Goal: Task Accomplishment & Management: Complete application form

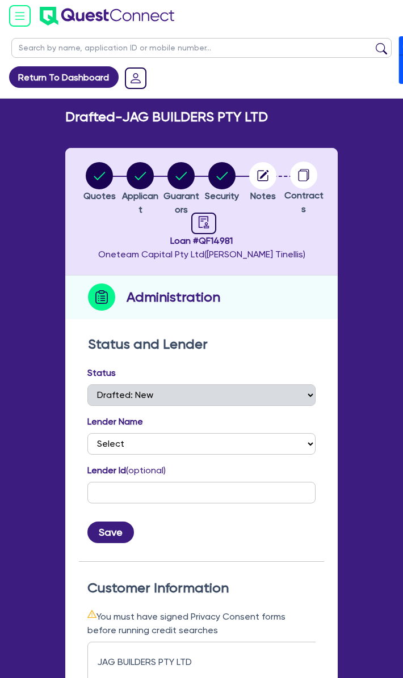
select select "DRAFTED_NEW"
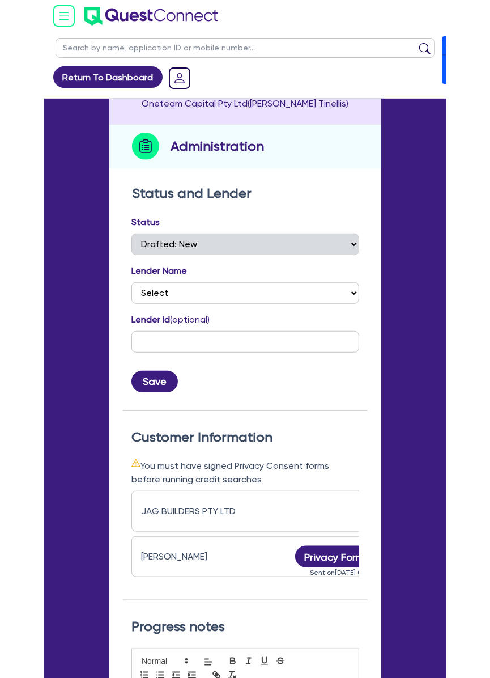
scroll to position [0, 223]
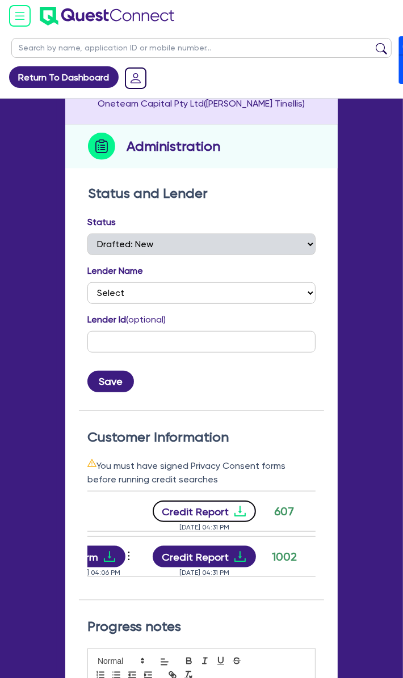
click at [211, 510] on button "Credit Report" at bounding box center [205, 512] width 104 height 22
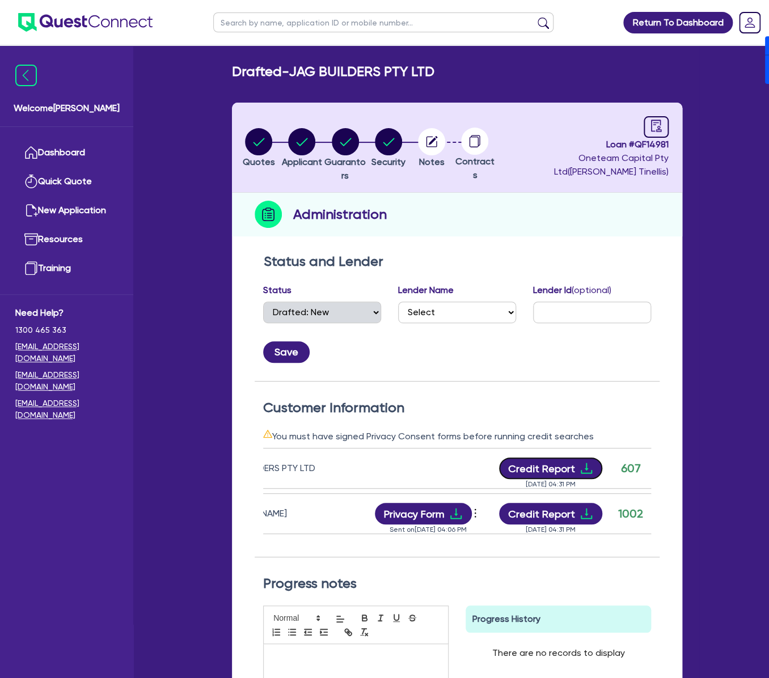
scroll to position [0, 0]
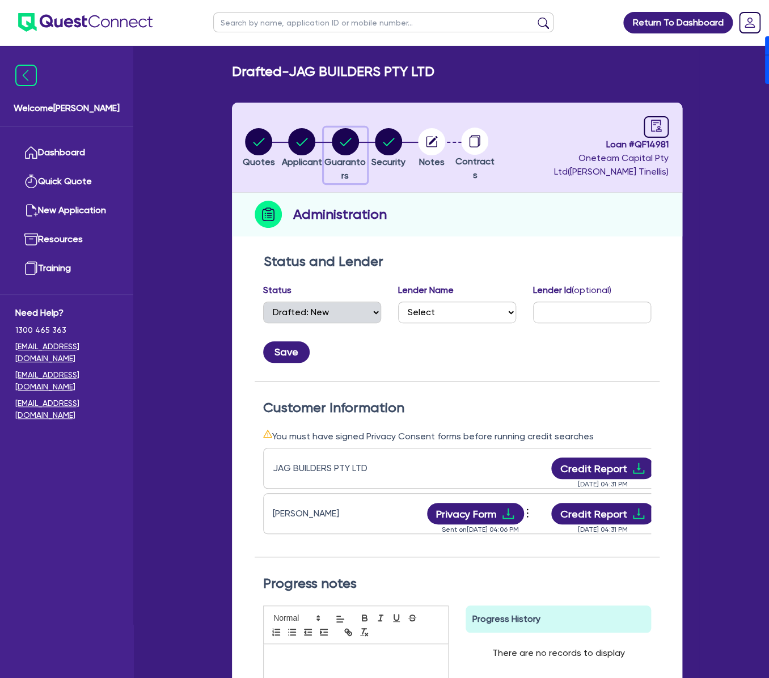
click at [352, 137] on circle "button" at bounding box center [345, 141] width 27 height 27
select select "MR"
select select "[GEOGRAPHIC_DATA]"
select select "MARRIED"
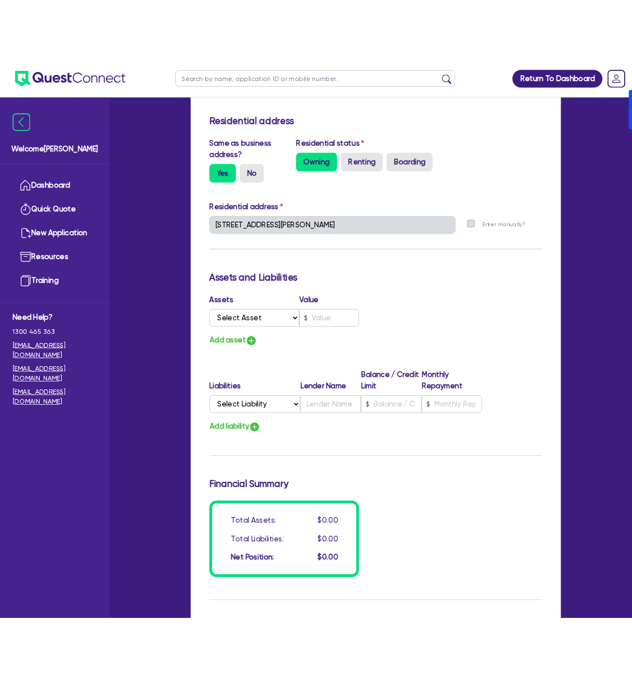
scroll to position [545, 0]
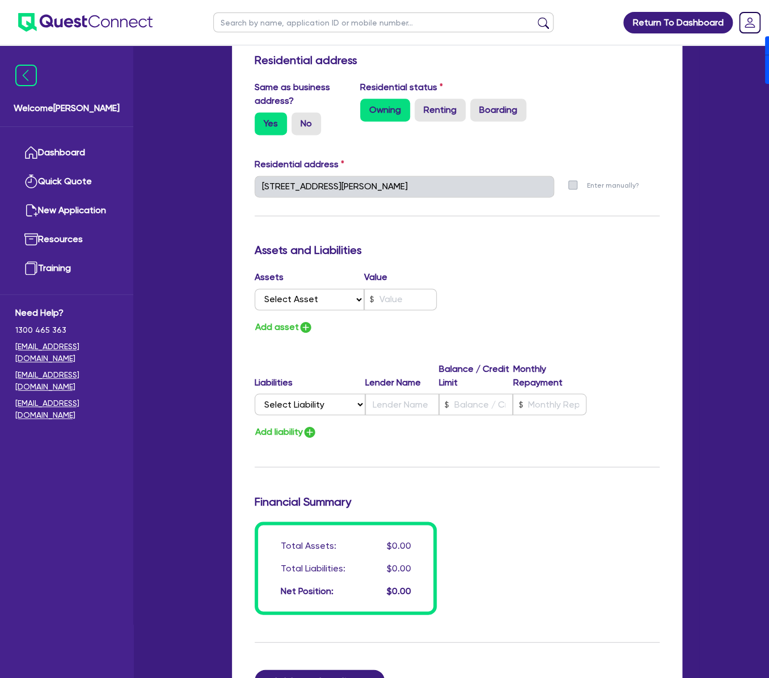
click at [354, 240] on div "Update residential status for Director #1 Boarding is only acceptable when the …" at bounding box center [457, 161] width 405 height 907
click at [331, 309] on div "Assets Value Select Asset Cash Property Investment property Vehicle Truck Trail…" at bounding box center [351, 292] width 211 height 44
click at [335, 304] on select "Select Asset Cash Property Investment property Vehicle Truck Trailer Equipment …" at bounding box center [309, 300] width 109 height 22
select select "PROPERTY"
click at [255, 289] on select "Select Asset Cash Property Investment property Vehicle Truck Trailer Equipment …" at bounding box center [309, 300] width 109 height 22
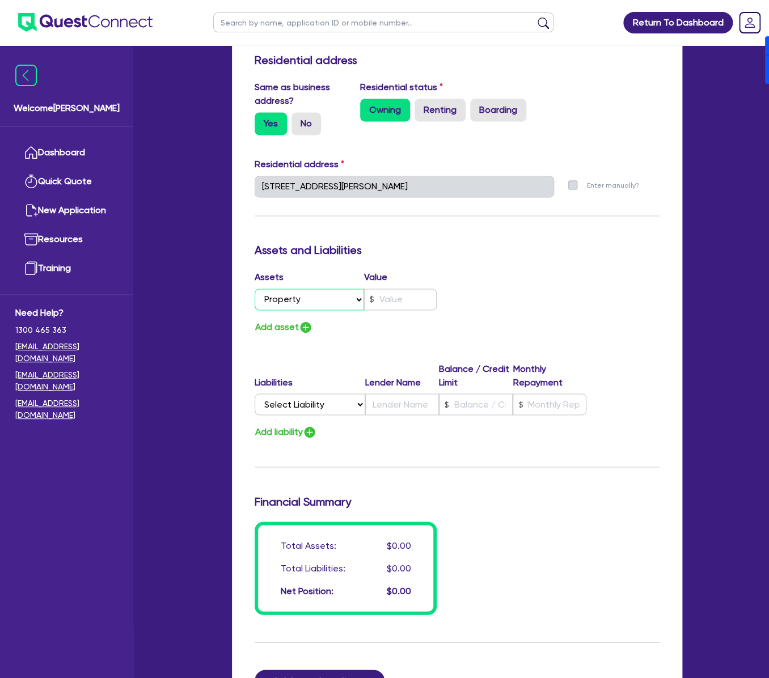
type input "0"
type input "0413 229 102"
click at [402, 303] on input "text" at bounding box center [400, 300] width 73 height 22
type input "1"
type input "0"
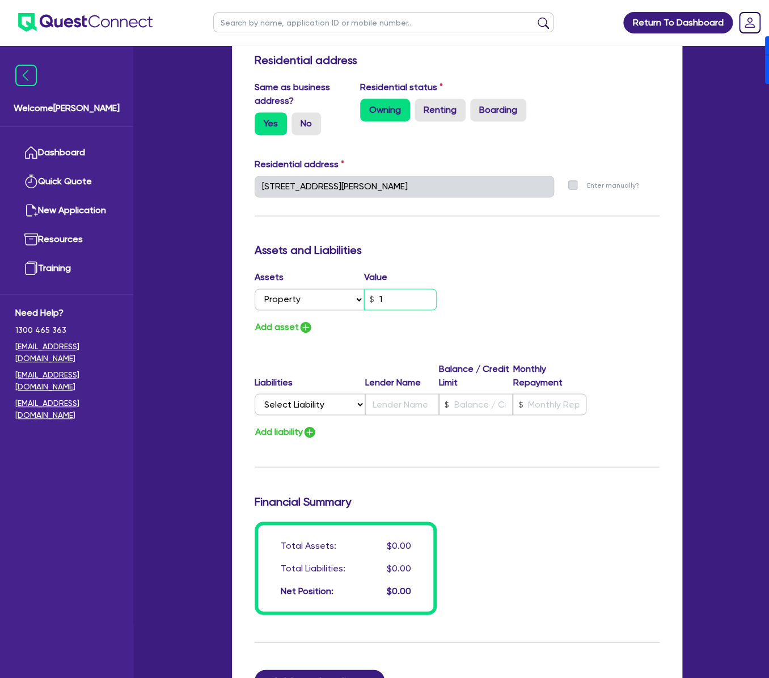
type input "0413 229 102"
type input "15"
type input "0"
type input "0413 229 102"
type input "150"
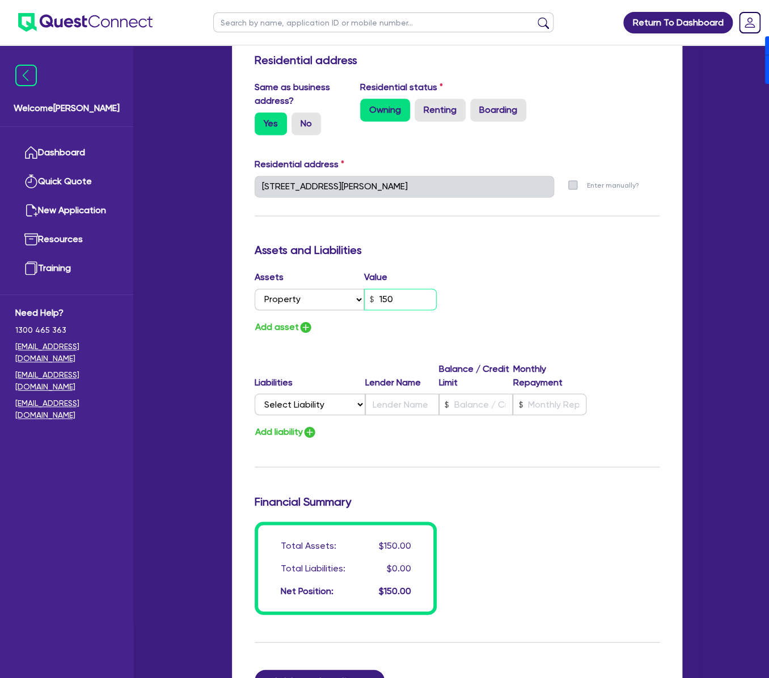
type input "0"
type input "0413 229 102"
type input "1,500"
type input "0"
type input "0413 229 102"
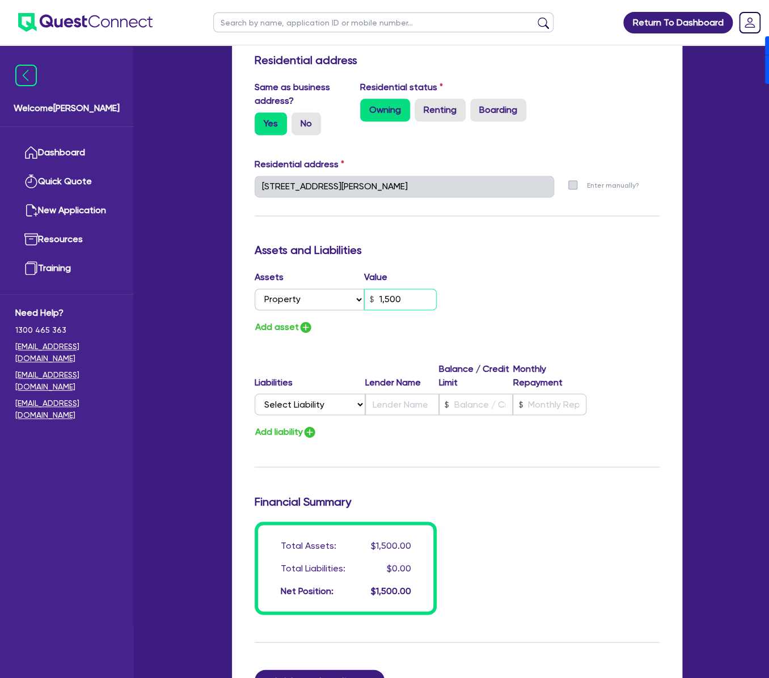
type input "15,000"
type input "0"
type input "0413 229 102"
type input "150,000"
type input "0"
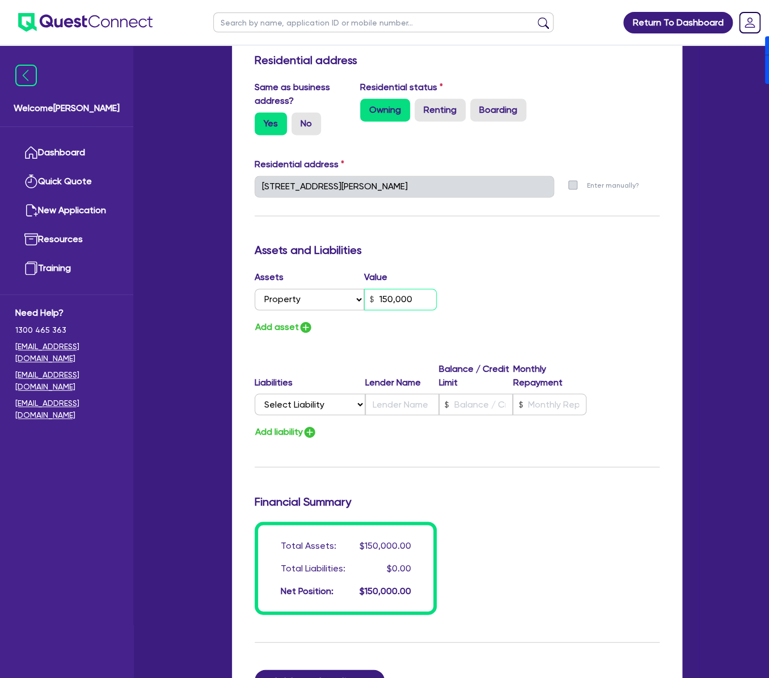
type input "0413 229 102"
type input "1,500,000"
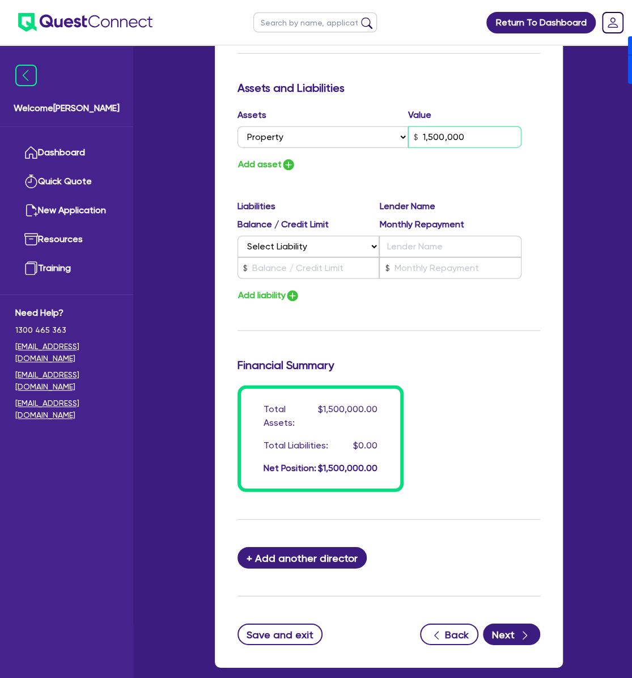
scroll to position [1150, 0]
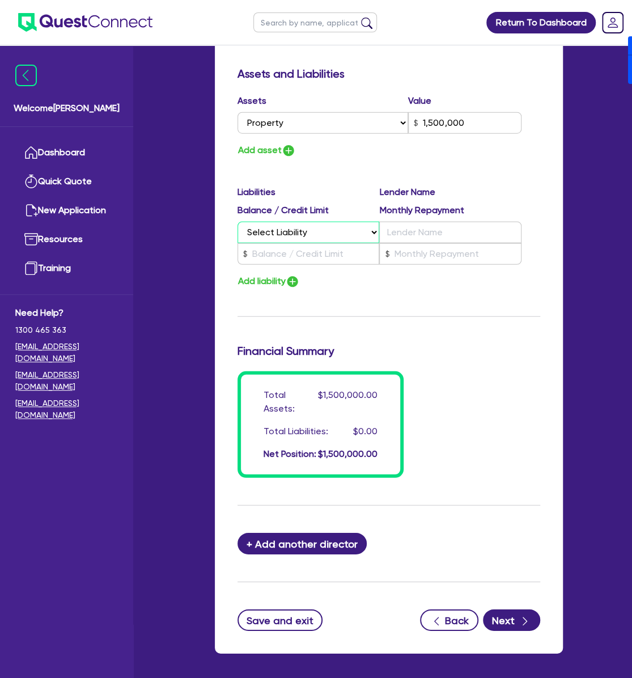
click at [299, 222] on select "Select Liability Credit card Mortgage Investment property loan Vehicle loan Tru…" at bounding box center [309, 233] width 142 height 22
select select "MORTGAGE"
click at [238, 222] on select "Select Liability Credit card Mortgage Investment property loan Vehicle loan Tru…" at bounding box center [309, 233] width 142 height 22
type input "0"
type input "0413 229 102"
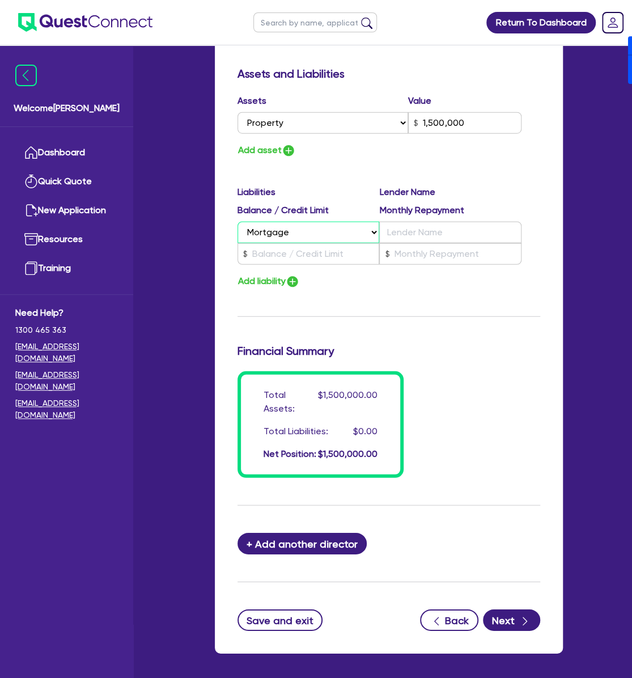
type input "1,500,000"
click at [402, 222] on input "text" at bounding box center [450, 233] width 142 height 22
type input "0"
type input "0413 229 102"
type input "1,500,000"
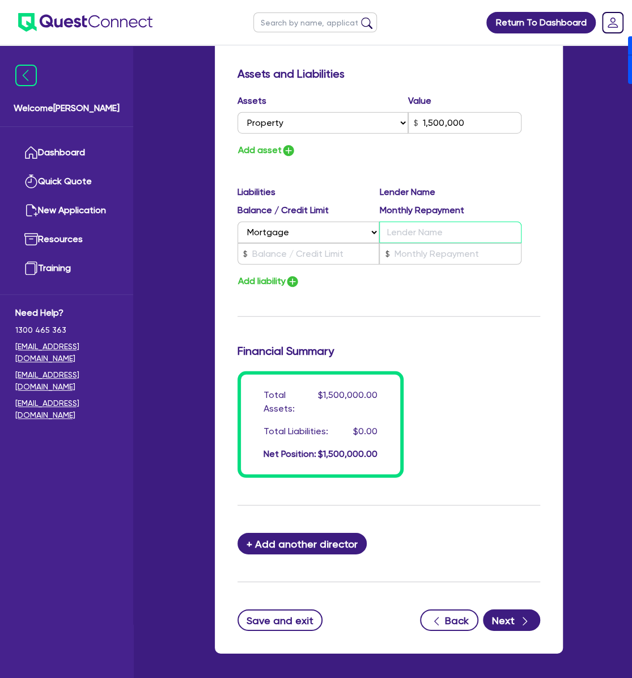
type input "C"
type input "0"
type input "0413 229 102"
type input "1,500,000"
type input "CB"
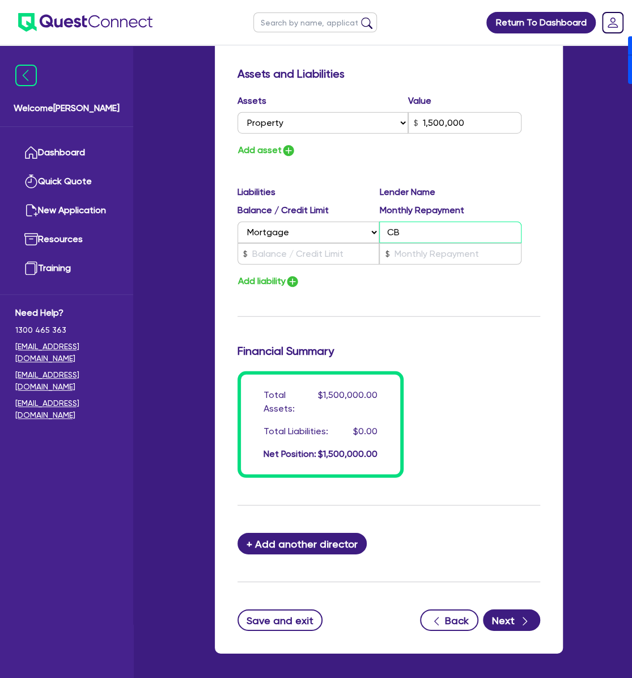
type input "0"
type input "0413 229 102"
type input "1,500,000"
type input "CBA"
type input "0"
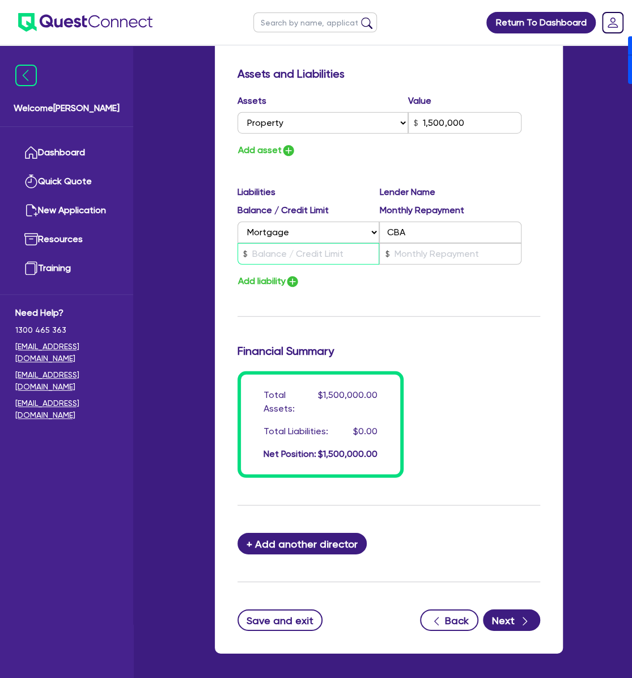
type input "0413 229 102"
type input "1,500,000"
type input "1"
type input "0"
type input "0413 229 102"
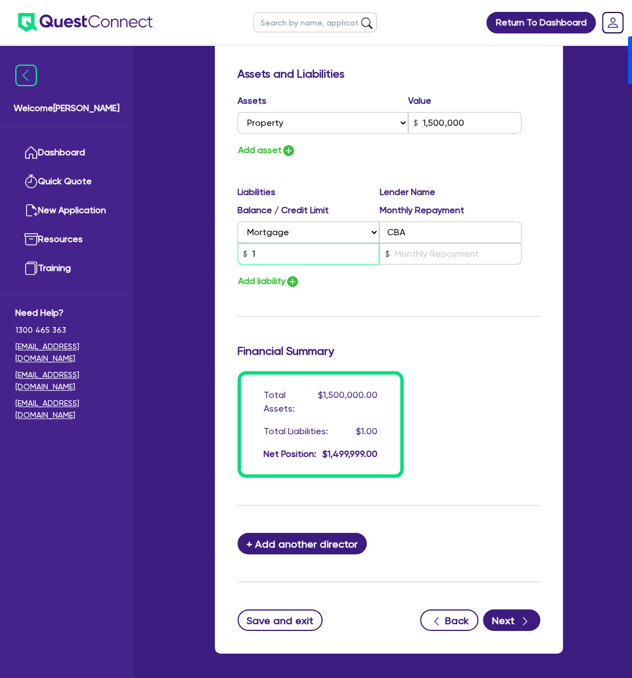
type input "1,500,000"
type input "15"
type input "0"
type input "0413 229 102"
type input "1,500,000"
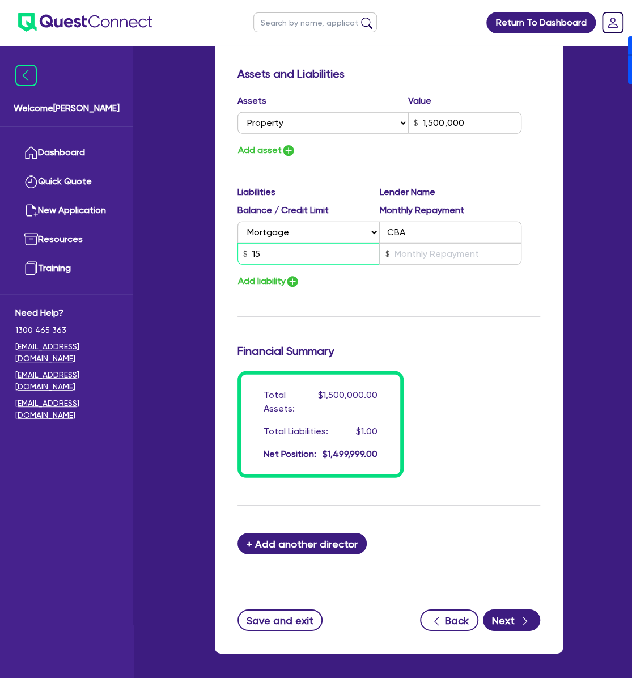
type input "155"
type input "0"
type input "0413 229 102"
type input "1,500,000"
type input "1,555"
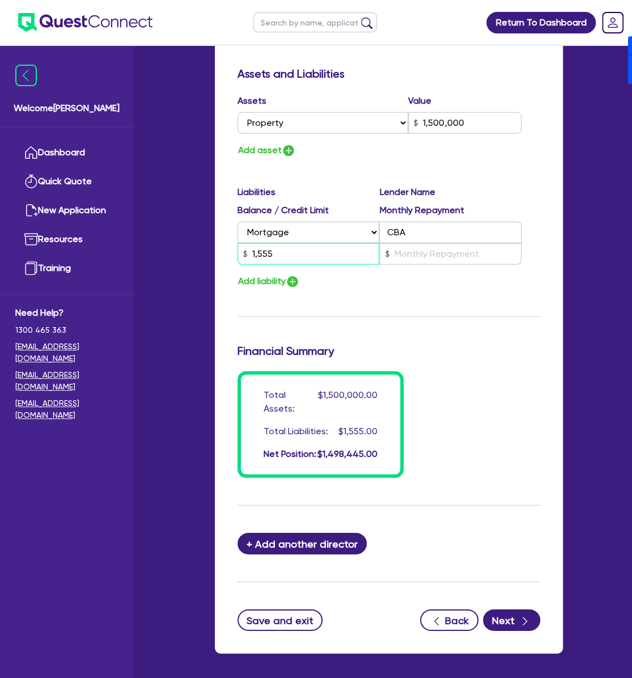
type input "0"
type input "0413 229 102"
type input "1,500,000"
type input "15,554"
type input "0"
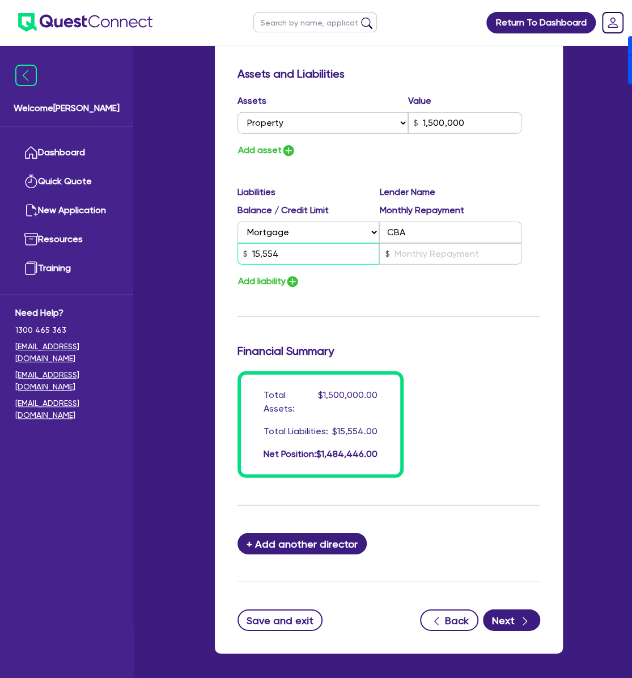
type input "0413 229 102"
type input "1,500,000"
type input "155,549"
type input "0"
type input "0413 229 102"
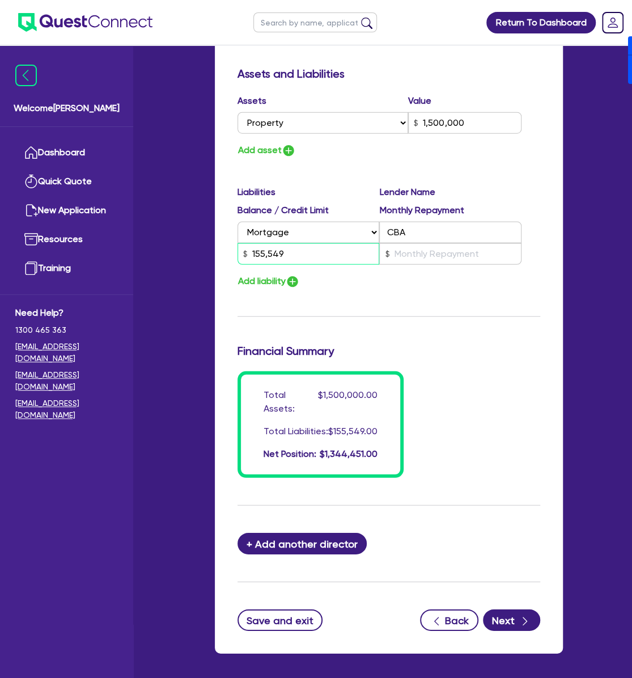
type input "1,500,000"
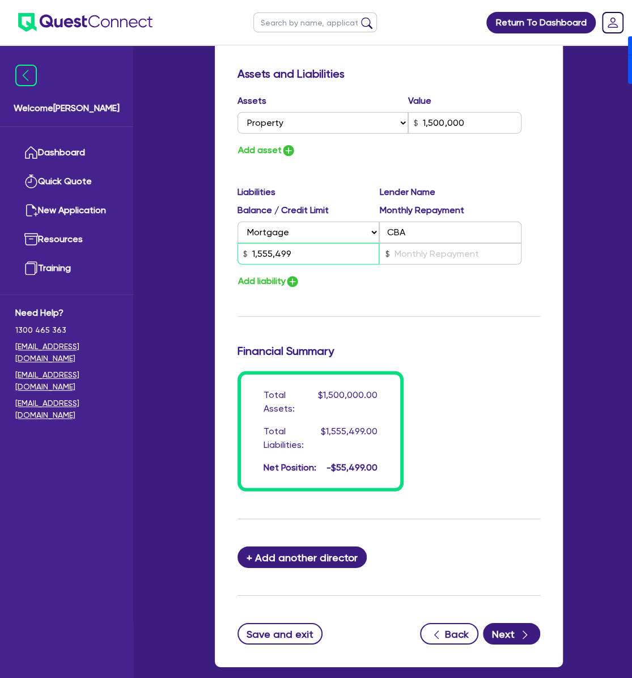
type input "1,555,499"
click at [288, 274] on button "Add liability" at bounding box center [269, 281] width 62 height 15
type input "0"
type input "0413 229 102"
type input "1,500,000"
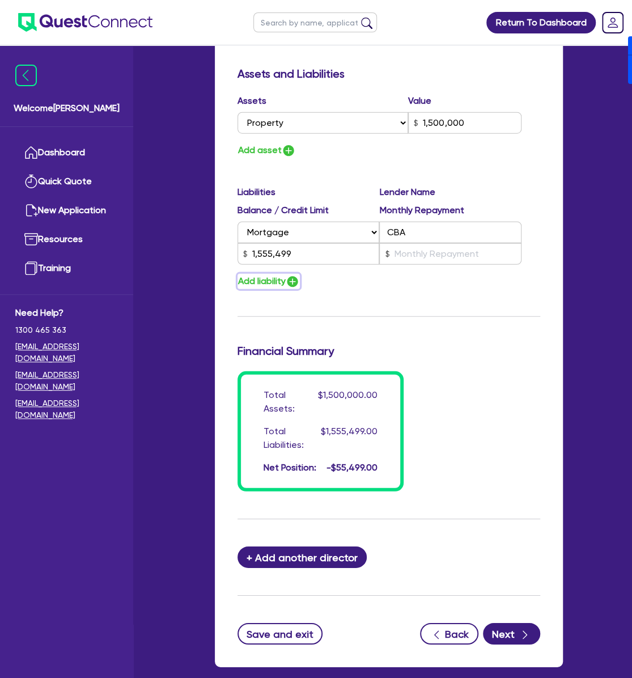
type input "1,555,499"
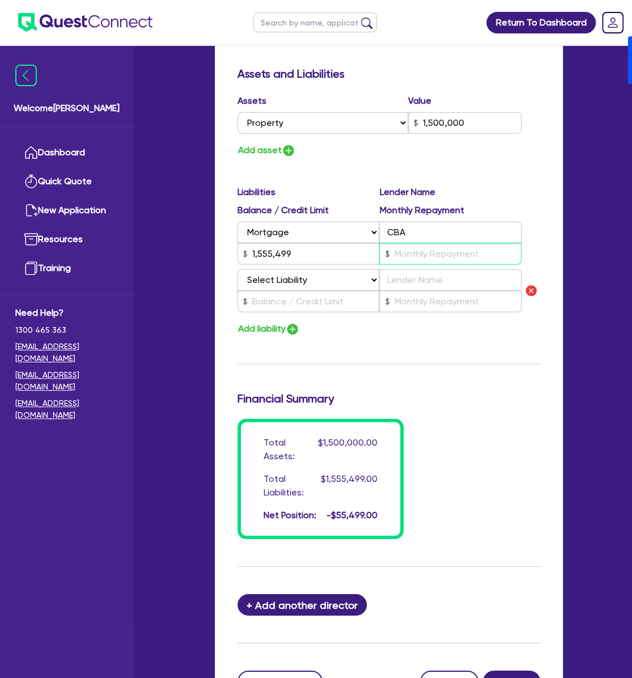
click at [402, 243] on input "text" at bounding box center [450, 254] width 142 height 22
type input "0"
type input "0413 229 102"
type input "1,500,000"
type input "1,555,499"
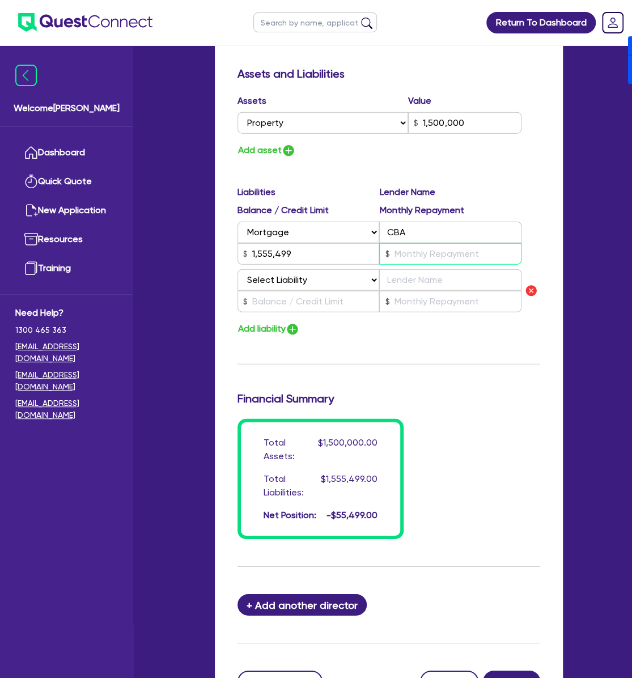
type input "0"
type input "0413 229 102"
type input "1,500,000"
type input "1,555,499"
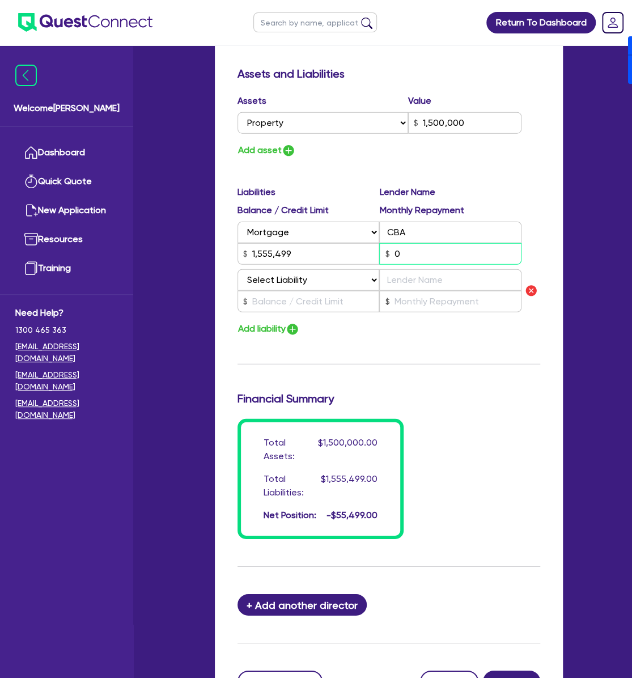
type input "0."
type input "0"
type input "0413 229 102"
type input "1,500,000"
type input "1,555,499"
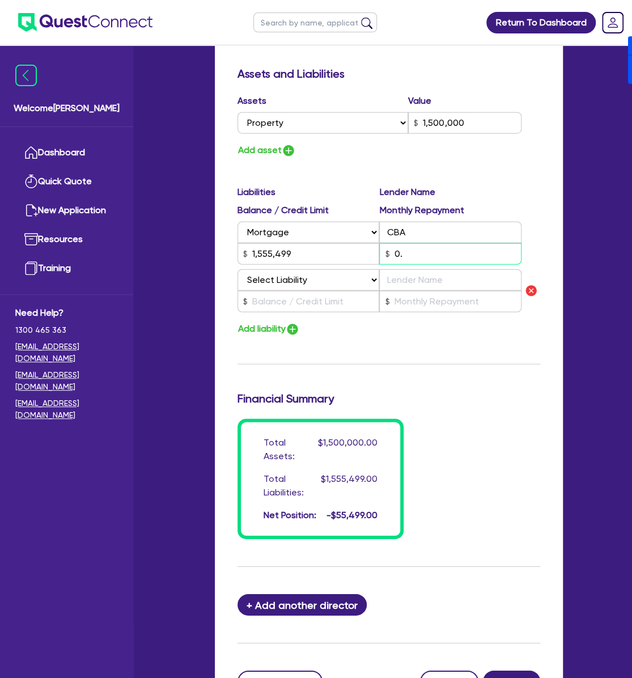
type input "0.0"
type input "0"
type input "0413 229 102"
type input "1,500,000"
type input "1,555,499"
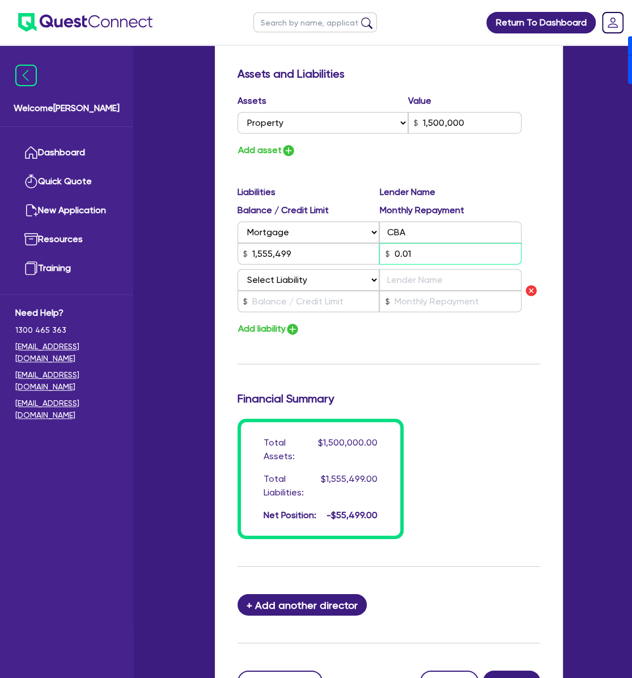
type input "0.01"
click at [314, 273] on select "Select Liability Credit card Mortgage Investment property loan Vehicle loan Tru…" at bounding box center [309, 280] width 142 height 22
select select "MORTGAGE"
click at [238, 269] on select "Select Liability Credit card Mortgage Investment property loan Vehicle loan Tru…" at bounding box center [309, 280] width 142 height 22
type input "0"
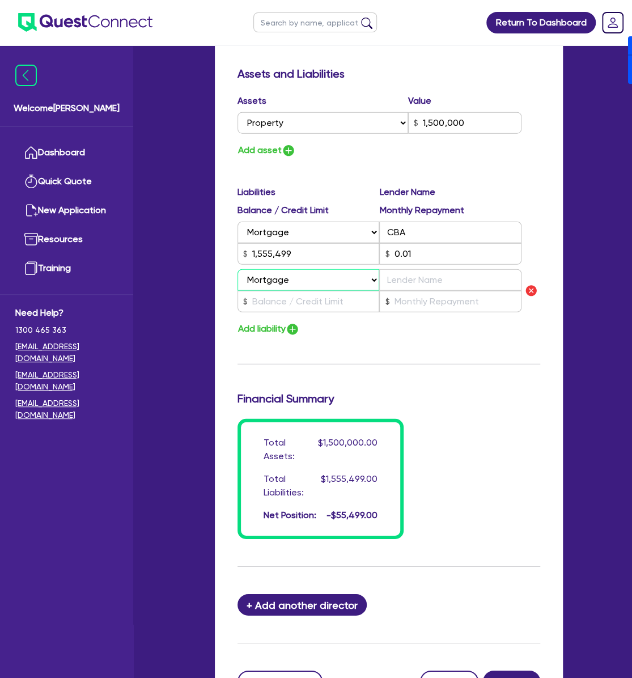
type input "0413 229 102"
type input "1,500,000"
type input "1,555,499"
click at [402, 272] on input "text" at bounding box center [450, 280] width 142 height 22
type input "0"
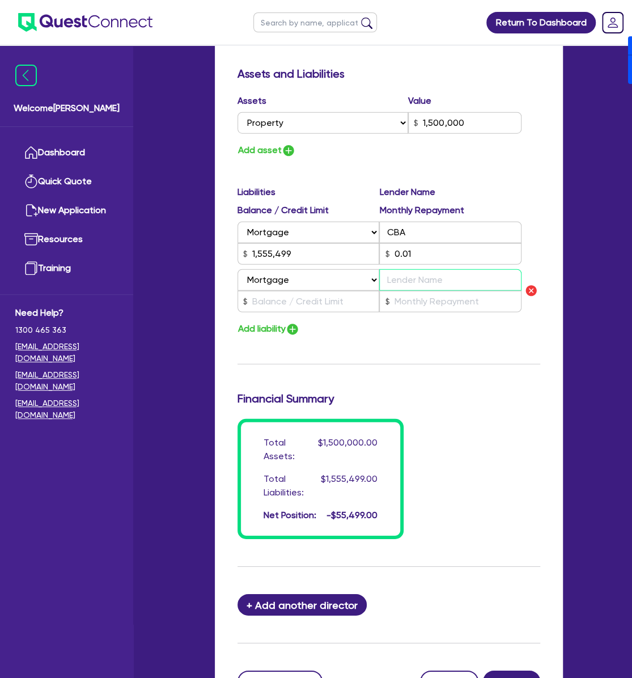
type input "0413 229 102"
type input "1,500,000"
type input "1,555,499"
type input "C"
type input "0"
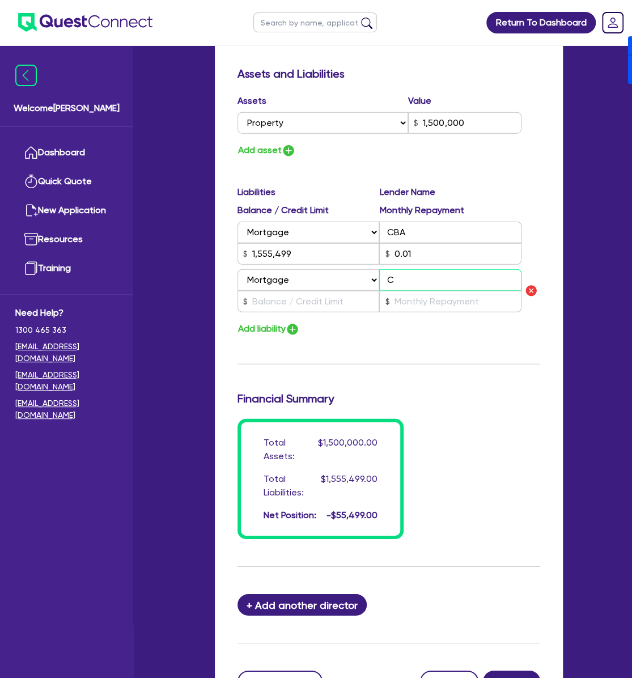
type input "0413 229 102"
type input "1,500,000"
type input "1,555,499"
type input "CB"
type input "0"
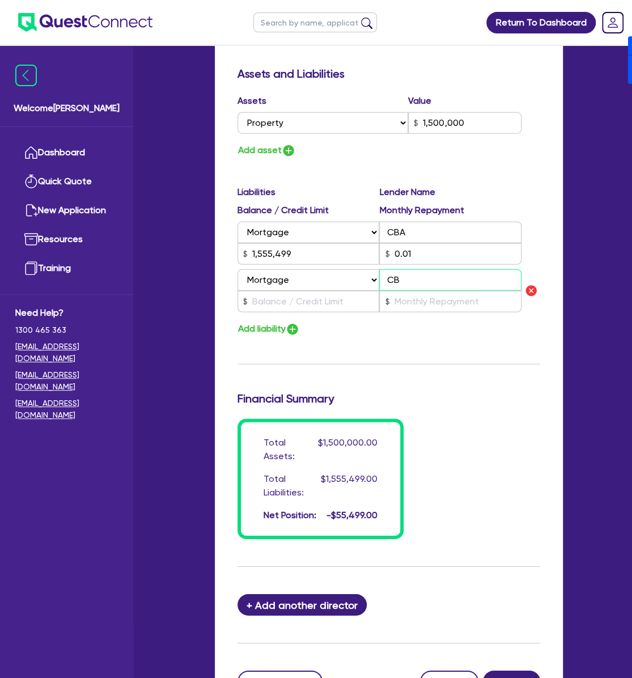
type input "0413 229 102"
type input "1,500,000"
type input "1,555,499"
type input "CBA"
type input "0"
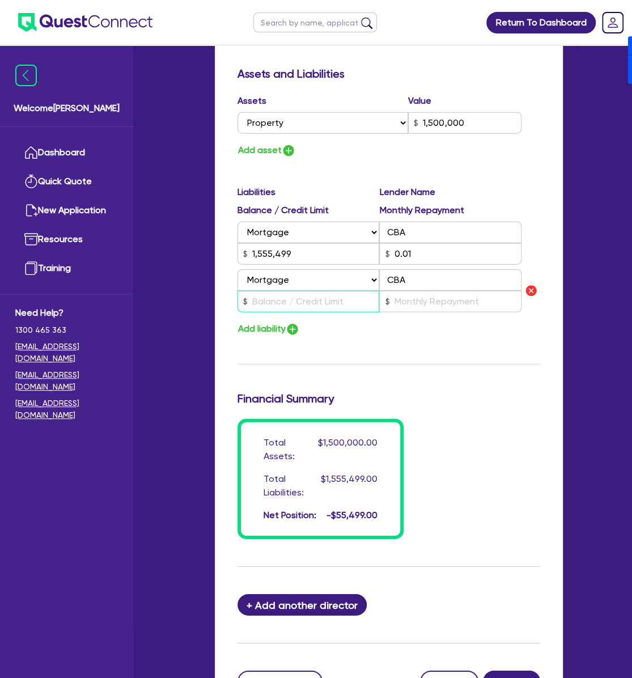
type input "0413 229 102"
type input "1,500,000"
type input "1,555,499"
type input "2"
type input "0"
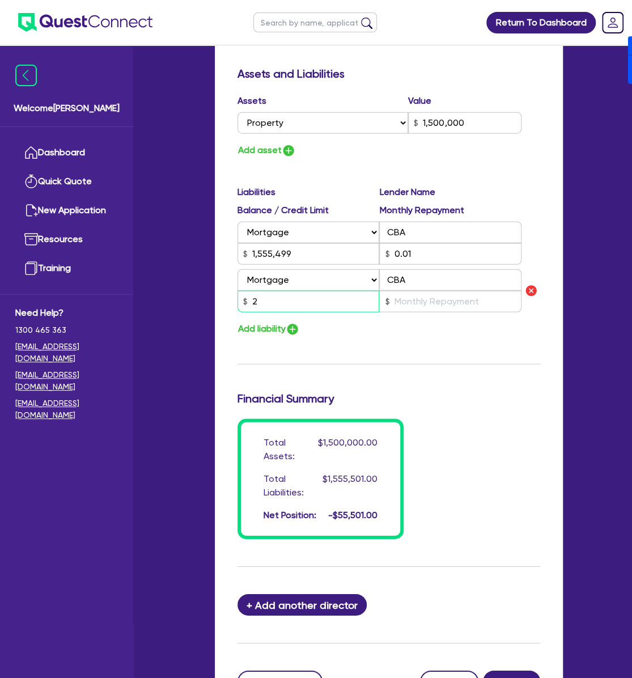
type input "0413 229 102"
type input "1,500,000"
type input "1,555,499"
type input "28"
type input "0"
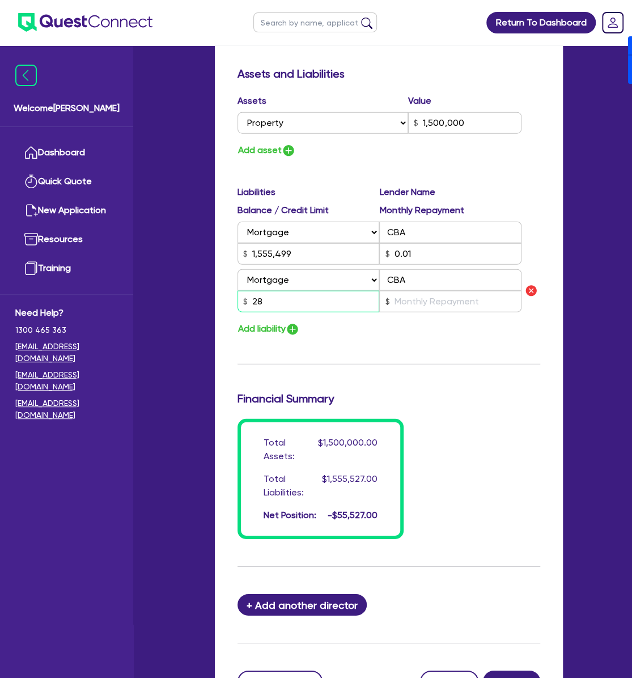
type input "0413 229 102"
type input "1,500,000"
type input "1,555,499"
type input "283"
type input "0"
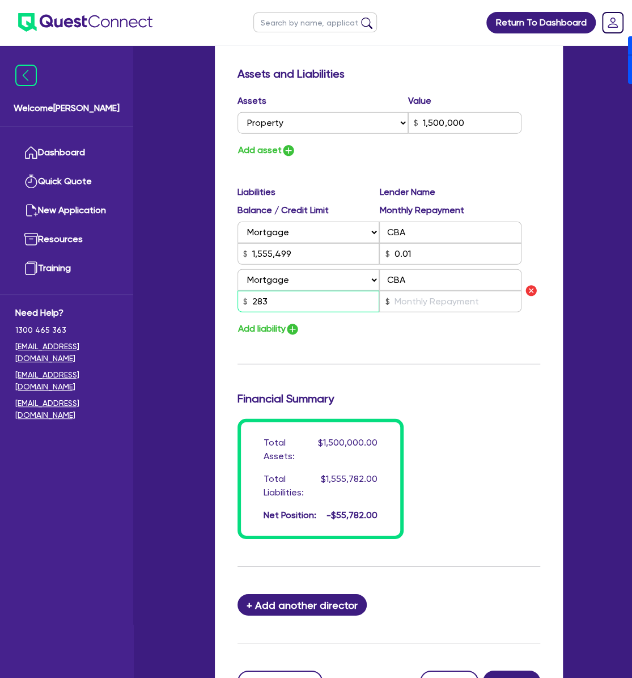
type input "0413 229 102"
type input "1,500,000"
type input "1,555,499"
type input "2,837"
type input "0"
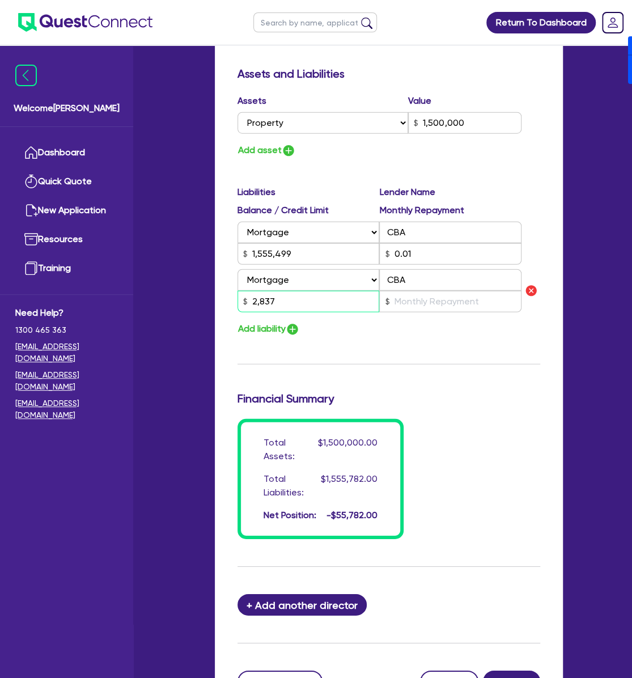
type input "0413 229 102"
type input "1,500,000"
type input "1,555,499"
type input "28,370"
type input "0"
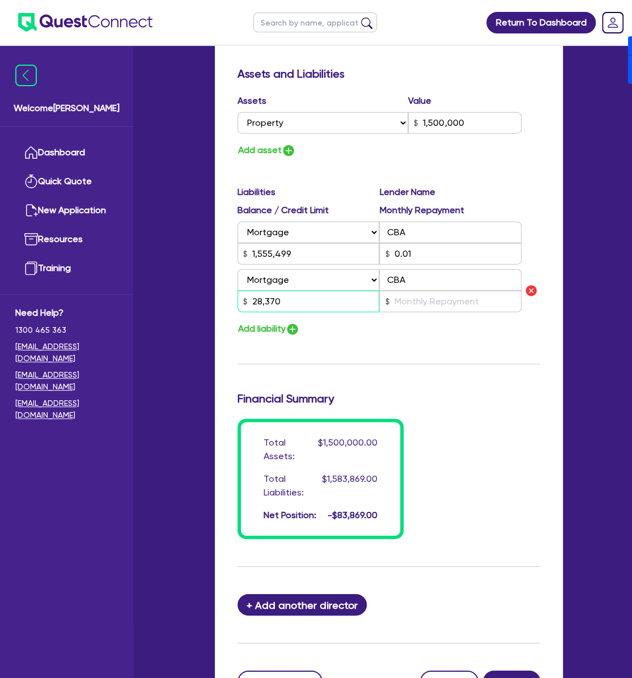
type input "0413 229 102"
type input "1,500,000"
type input "1,555,499"
type input "283,701"
type input "0"
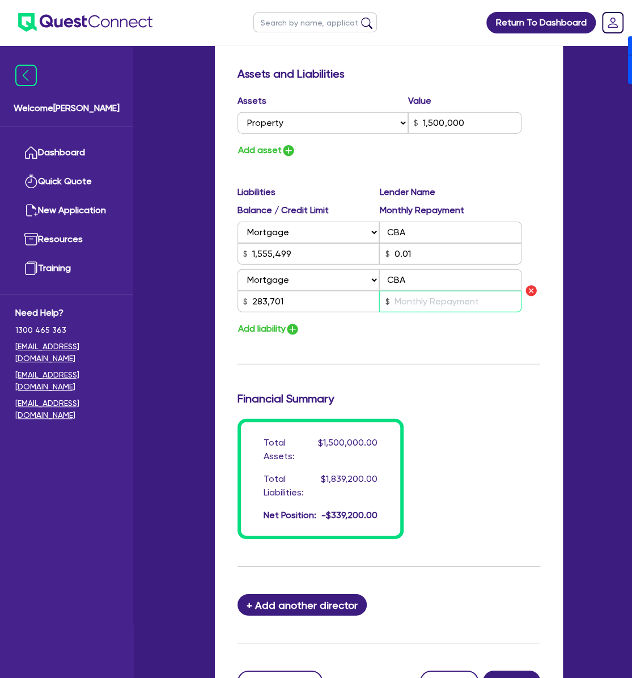
type input "0413 229 102"
type input "1,500,000"
type input "1,555,499"
type input "283,701"
type input "0"
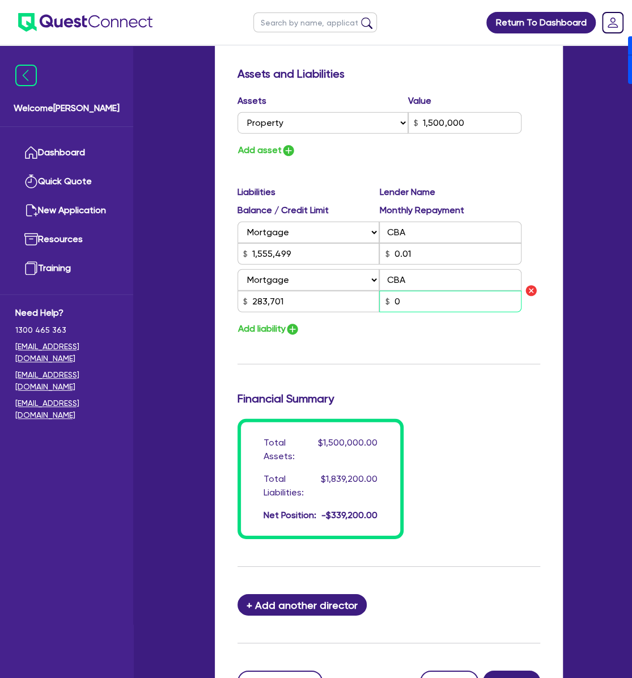
type input "0"
type input "0413 229 102"
type input "1,500,000"
type input "1,555,499"
type input "283,701"
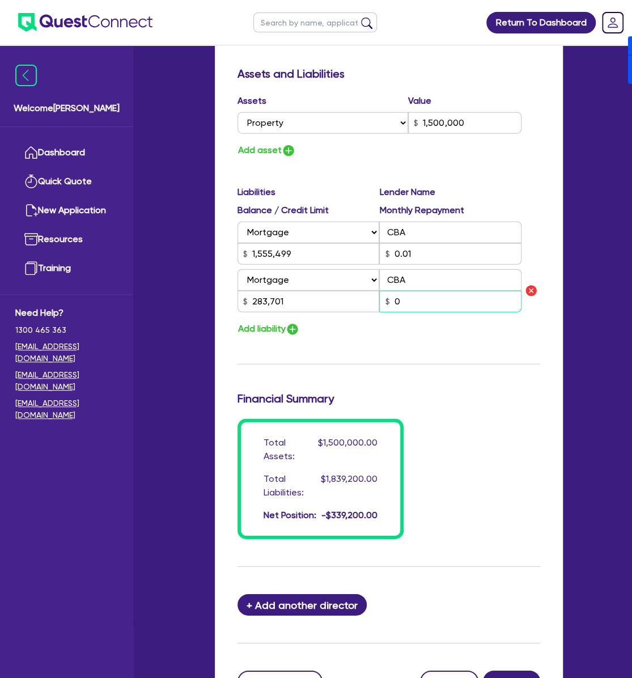
type input "0."
type input "0"
type input "0413 229 102"
type input "1,500,000"
type input "1,555,499"
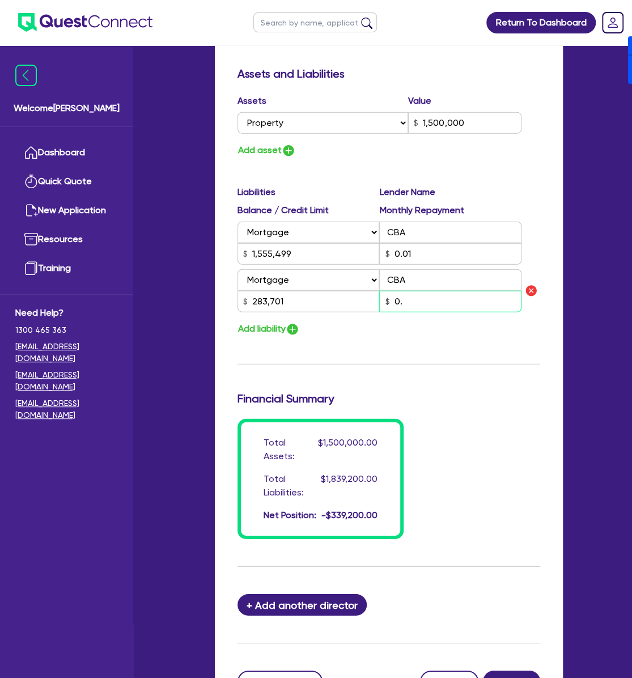
type input "283,701"
type input "0.0"
type input "0"
type input "0413 229 102"
type input "1,500,000"
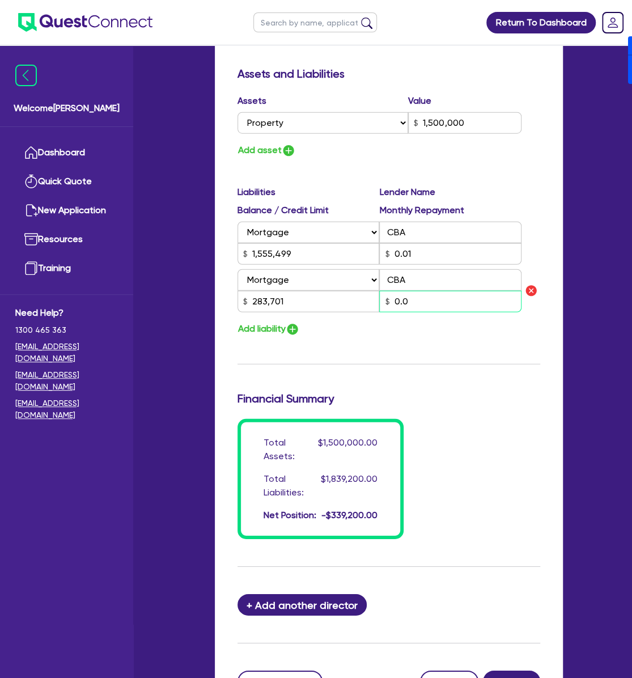
type input "1,555,499"
type input "283,701"
type input "0.01"
click at [299, 323] on img "button" at bounding box center [293, 330] width 14 height 14
type input "0"
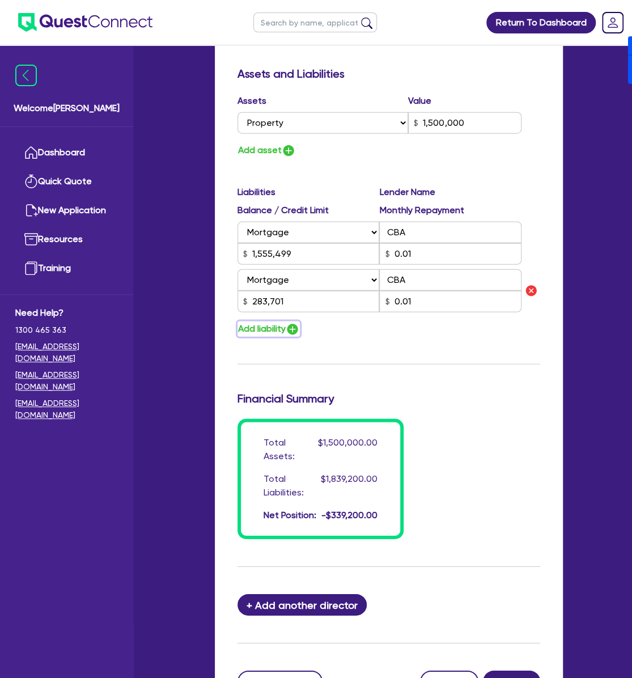
type input "0413 229 102"
type input "1,500,000"
type input "1,555,499"
type input "283,701"
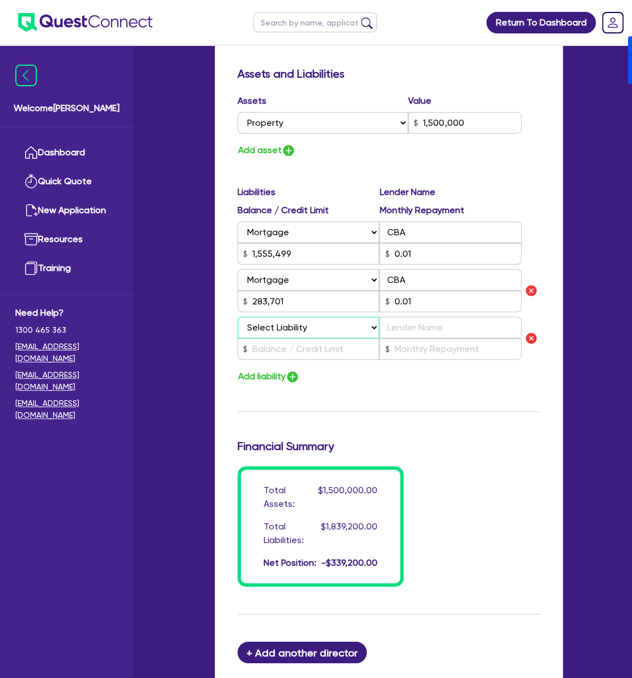
click at [281, 317] on select "Select Liability Credit card Mortgage Investment property loan Vehicle loan Tru…" at bounding box center [309, 328] width 142 height 22
select select "MORTGAGE"
click at [238, 317] on select "Select Liability Credit card Mortgage Investment property loan Vehicle loan Tru…" at bounding box center [309, 328] width 142 height 22
type input "0"
type input "0413 229 102"
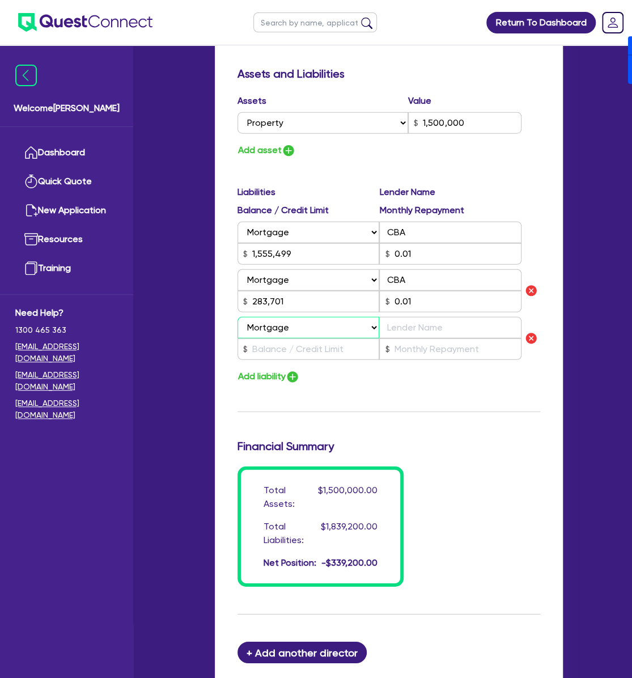
type input "1,500,000"
type input "1,555,499"
type input "283,701"
click at [402, 317] on input "text" at bounding box center [450, 328] width 142 height 22
type input "0"
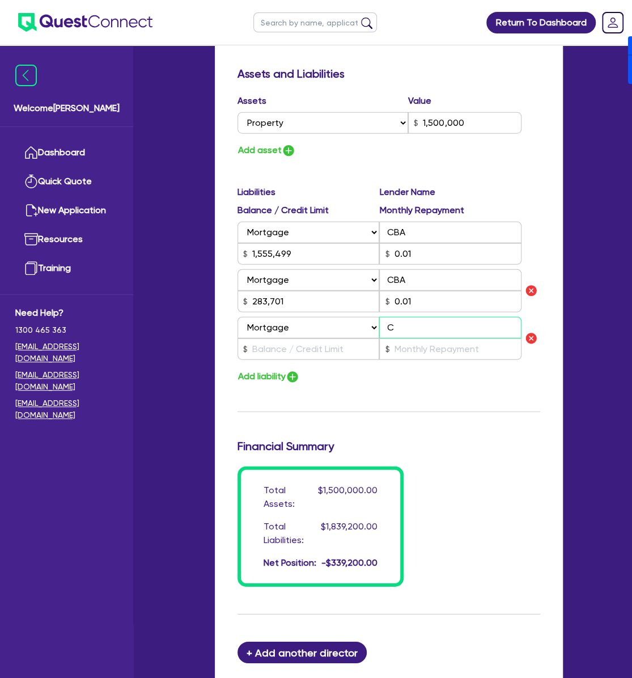
type input "0413 229 102"
type input "1,500,000"
type input "1,555,499"
type input "283,701"
type input "C"
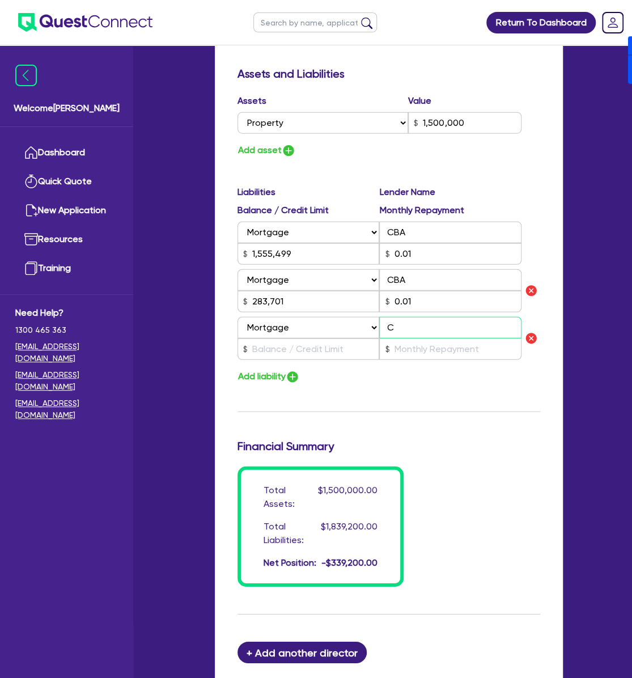
type input "0"
type input "0413 229 102"
type input "1,500,000"
type input "1,555,499"
type input "283,701"
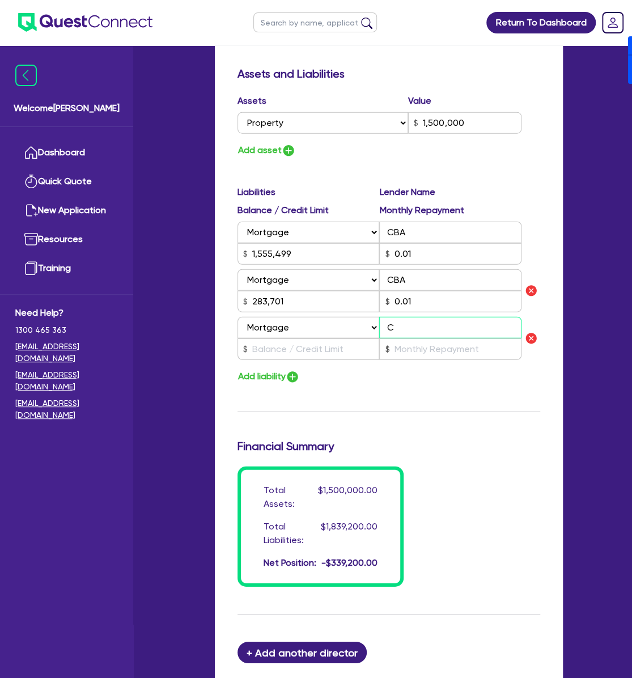
type input "CB"
type input "0"
type input "0413 229 102"
type input "1,500,000"
type input "1,555,499"
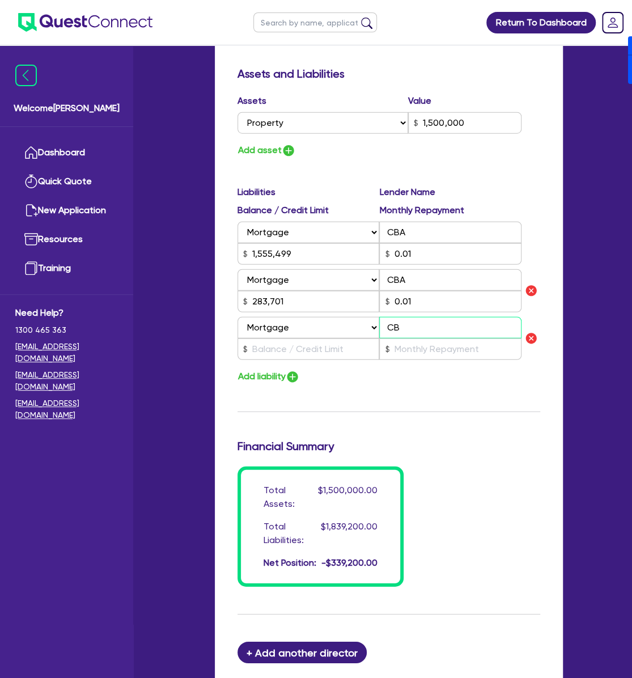
type input "283,701"
type input "CBA"
type input "0"
type input "0413 229 102"
type input "1,500,000"
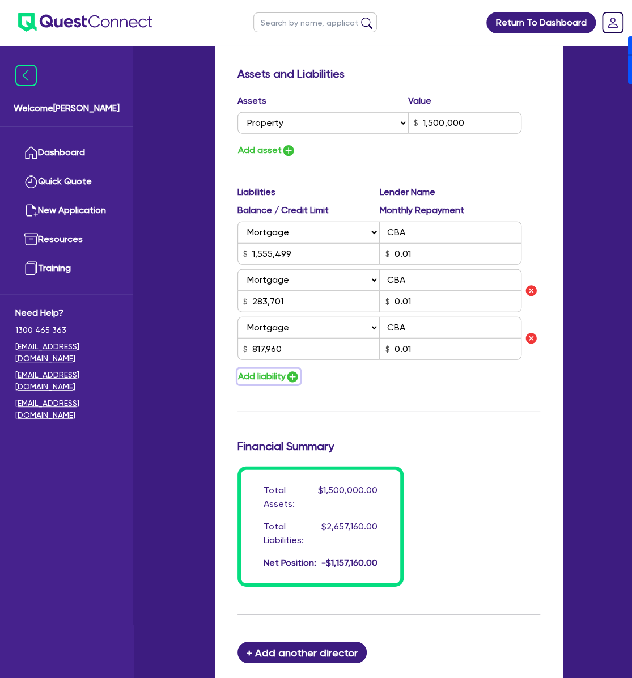
click at [289, 370] on img "button" at bounding box center [293, 377] width 14 height 14
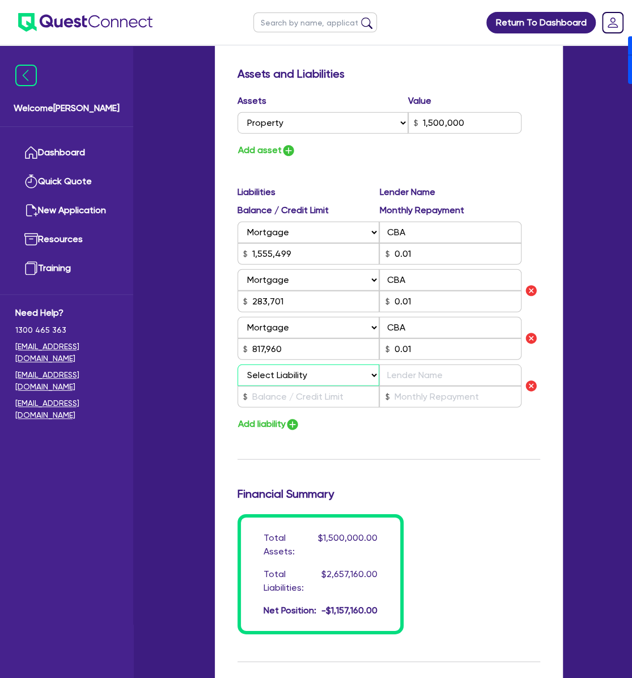
drag, startPoint x: 280, startPoint y: 355, endPoint x: 291, endPoint y: 369, distance: 17.4
click at [280, 365] on select "Select Liability Credit card Mortgage Investment property loan Vehicle loan Tru…" at bounding box center [309, 376] width 142 height 22
click at [238, 365] on select "Select Liability Credit card Mortgage Investment property loan Vehicle loan Tru…" at bounding box center [309, 376] width 142 height 22
click at [402, 365] on input "text" at bounding box center [450, 376] width 142 height 22
drag, startPoint x: 485, startPoint y: 507, endPoint x: 491, endPoint y: 483, distance: 25.0
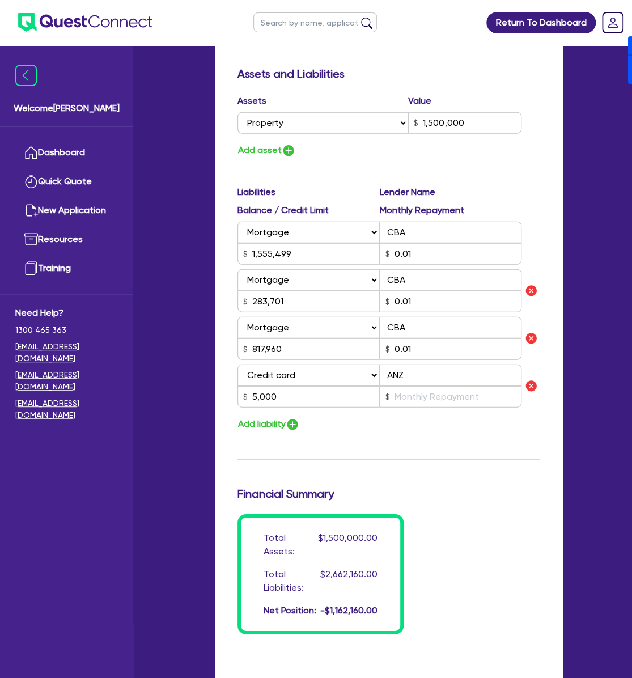
click at [402, 514] on div "Total Assets: $1,500,000.00 Total Liabilities: $2,662,160.00 Net Position: -$1,…" at bounding box center [389, 574] width 320 height 120
click at [402, 386] on input "text" at bounding box center [450, 397] width 142 height 22
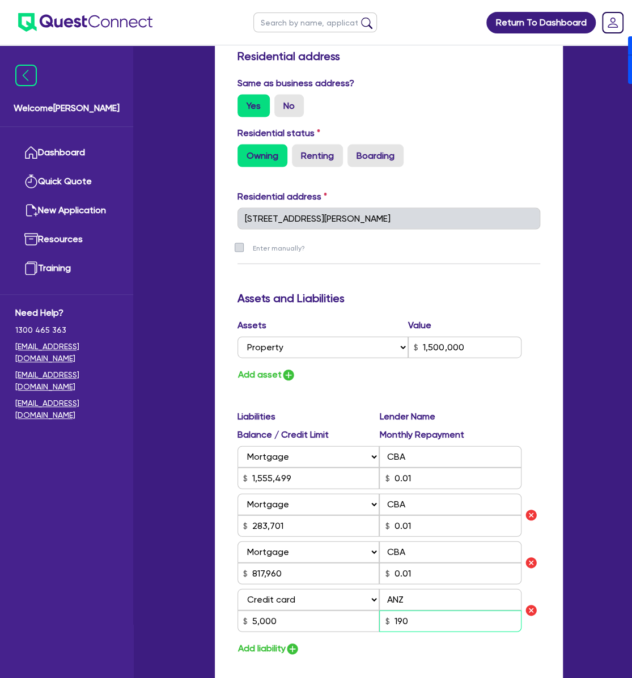
scroll to position [924, 0]
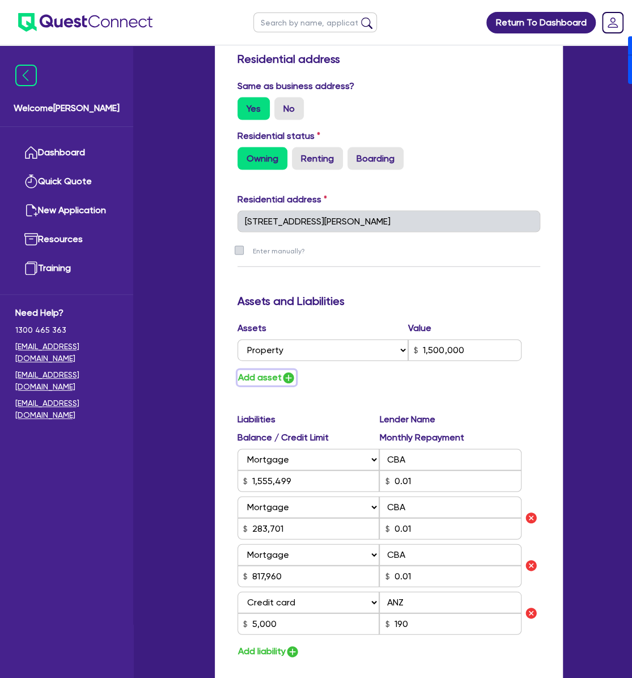
click at [276, 370] on button "Add asset" at bounding box center [267, 377] width 58 height 15
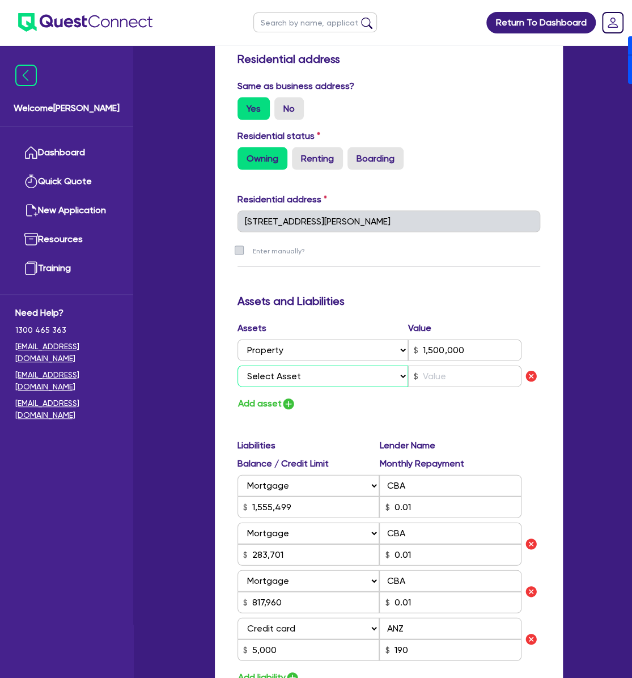
click at [293, 365] on select "Select Asset Cash Property Investment property Vehicle Truck Trailer Equipment …" at bounding box center [323, 376] width 171 height 22
click at [238, 365] on select "Select Asset Cash Property Investment property Vehicle Truck Trailer Equipment …" at bounding box center [323, 376] width 171 height 22
click at [402, 365] on input "text" at bounding box center [465, 376] width 114 height 22
click at [295, 396] on div "Add asset" at bounding box center [389, 403] width 320 height 15
click at [283, 397] on img "button" at bounding box center [289, 404] width 14 height 14
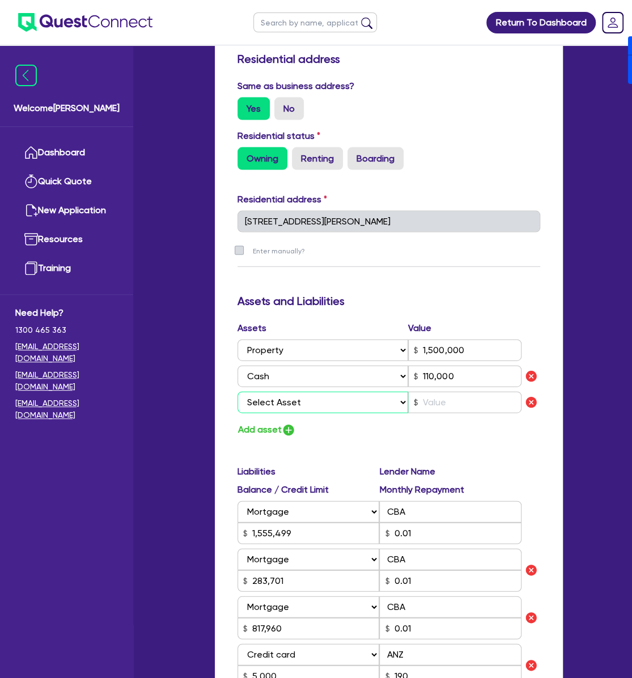
click at [286, 391] on select "Select Asset Cash Property Investment property Vehicle Truck Trailer Equipment …" at bounding box center [323, 402] width 171 height 22
click at [238, 391] on select "Select Asset Cash Property Investment property Vehicle Truck Trailer Equipment …" at bounding box center [323, 402] width 171 height 22
click at [402, 391] on input "text" at bounding box center [465, 402] width 114 height 22
click at [275, 422] on button "Add asset" at bounding box center [267, 429] width 58 height 15
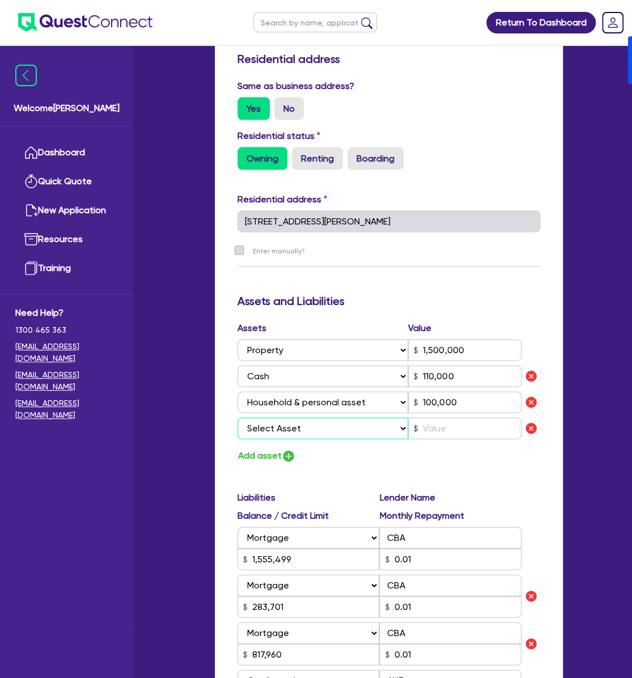
click at [283, 417] on select "Select Asset Cash Property Investment property Vehicle Truck Trailer Equipment …" at bounding box center [323, 428] width 171 height 22
click at [238, 417] on select "Select Asset Cash Property Investment property Vehicle Truck Trailer Equipment …" at bounding box center [323, 428] width 171 height 22
click at [402, 417] on input "text" at bounding box center [465, 428] width 114 height 22
click at [255, 448] on button "Add asset" at bounding box center [267, 455] width 58 height 15
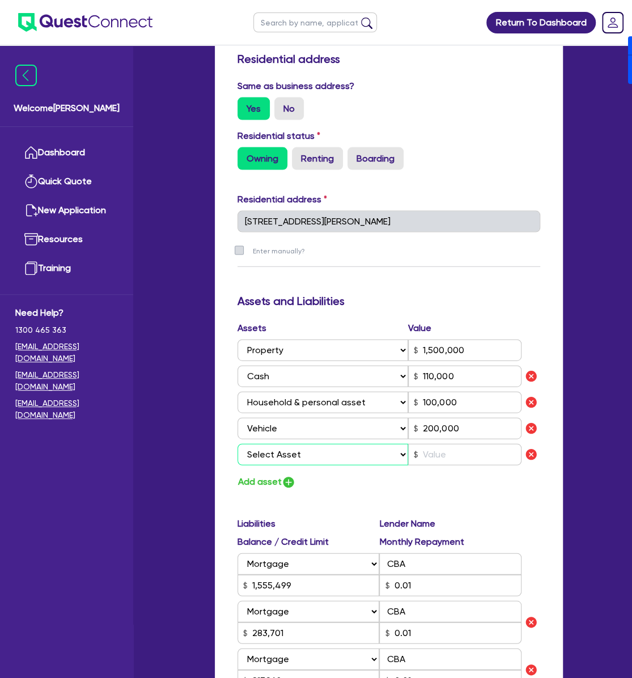
drag, startPoint x: 255, startPoint y: 442, endPoint x: 286, endPoint y: 445, distance: 30.7
click at [285, 443] on select "Select Asset Cash Property Investment property Vehicle Truck Trailer Equipment …" at bounding box center [323, 454] width 171 height 22
drag, startPoint x: 458, startPoint y: 411, endPoint x: 409, endPoint y: 410, distance: 48.8
click at [402, 417] on input "200,000" at bounding box center [465, 428] width 114 height 22
click at [345, 444] on select "Select Asset Cash Property Investment property Vehicle Truck Trailer Equipment …" at bounding box center [323, 454] width 171 height 22
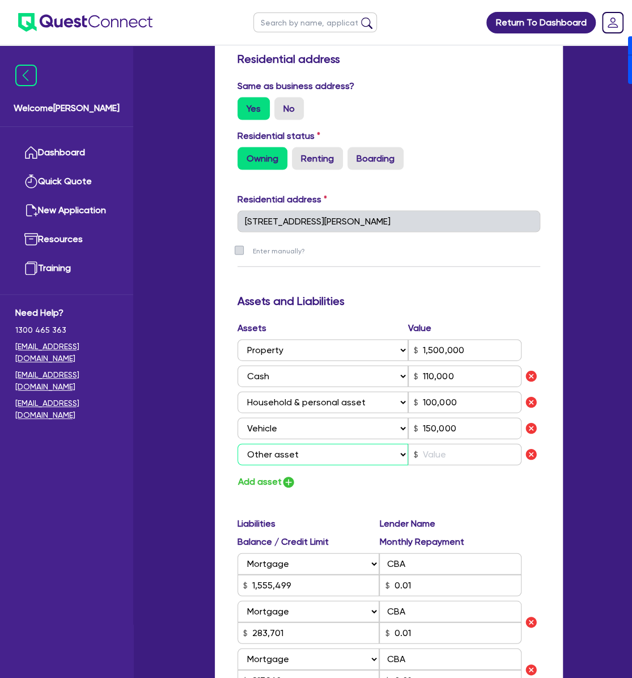
click at [238, 443] on select "Select Asset Cash Property Investment property Vehicle Truck Trailer Equipment …" at bounding box center [323, 454] width 171 height 22
click at [402, 443] on input "text" at bounding box center [465, 454] width 114 height 22
drag, startPoint x: 469, startPoint y: 439, endPoint x: 403, endPoint y: 439, distance: 66.9
click at [402, 443] on div "Select Asset Cash Property Investment property Vehicle Truck Trailer Equipment …" at bounding box center [380, 454] width 285 height 22
click at [270, 474] on button "Add asset" at bounding box center [267, 481] width 58 height 15
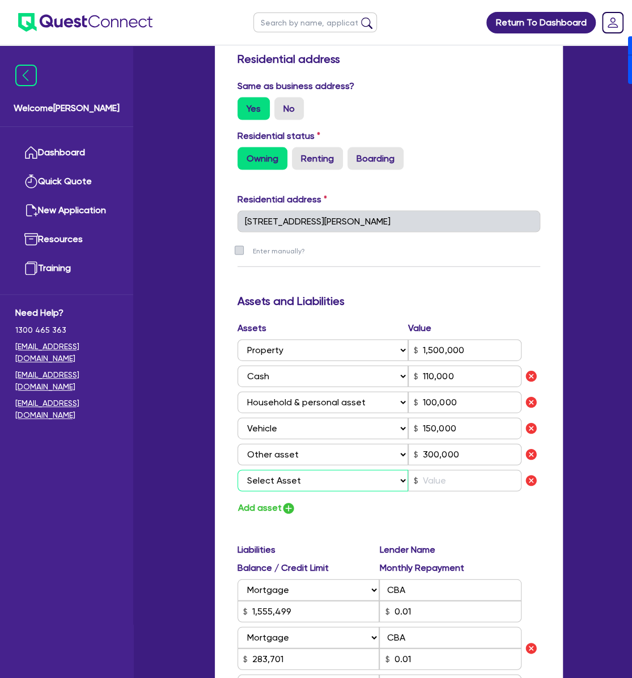
click at [291, 469] on select "Select Asset Cash Property Investment property Vehicle Truck Trailer Equipment …" at bounding box center [323, 480] width 171 height 22
click at [238, 469] on select "Select Asset Cash Property Investment property Vehicle Truck Trailer Equipment …" at bounding box center [323, 480] width 171 height 22
click at [402, 469] on input "text" at bounding box center [465, 480] width 114 height 22
click at [402, 500] on div "Add asset" at bounding box center [389, 507] width 320 height 15
click at [283, 501] on img "button" at bounding box center [289, 508] width 14 height 14
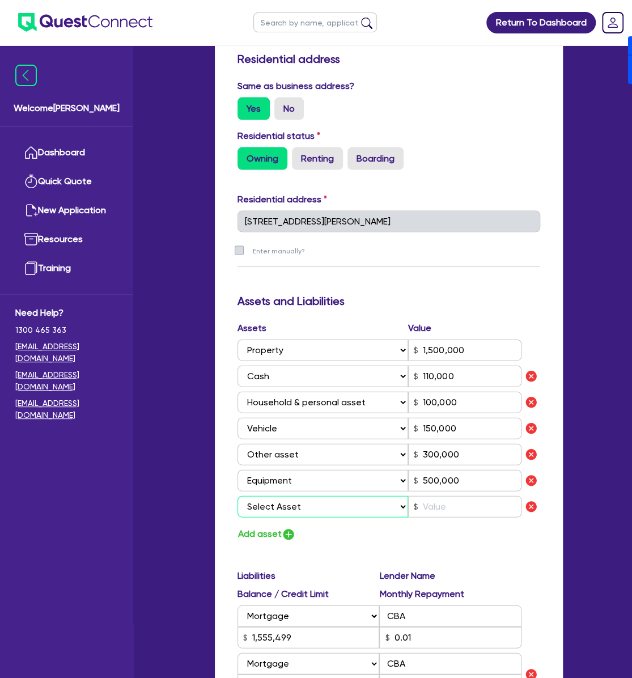
click at [286, 496] on select "Select Asset Cash Property Investment property Vehicle Truck Trailer Equipment …" at bounding box center [323, 507] width 171 height 22
click at [238, 496] on select "Select Asset Cash Property Investment property Vehicle Truck Trailer Equipment …" at bounding box center [323, 507] width 171 height 22
click at [402, 502] on div "Assets Value Select Asset Cash Property Investment property Vehicle Truck Trail…" at bounding box center [389, 421] width 320 height 201
click at [402, 496] on input "text" at bounding box center [465, 507] width 114 height 22
click at [402, 538] on div "Update residential status for Director #1 Boarding is only acceptable when the …" at bounding box center [389, 187] width 303 height 1661
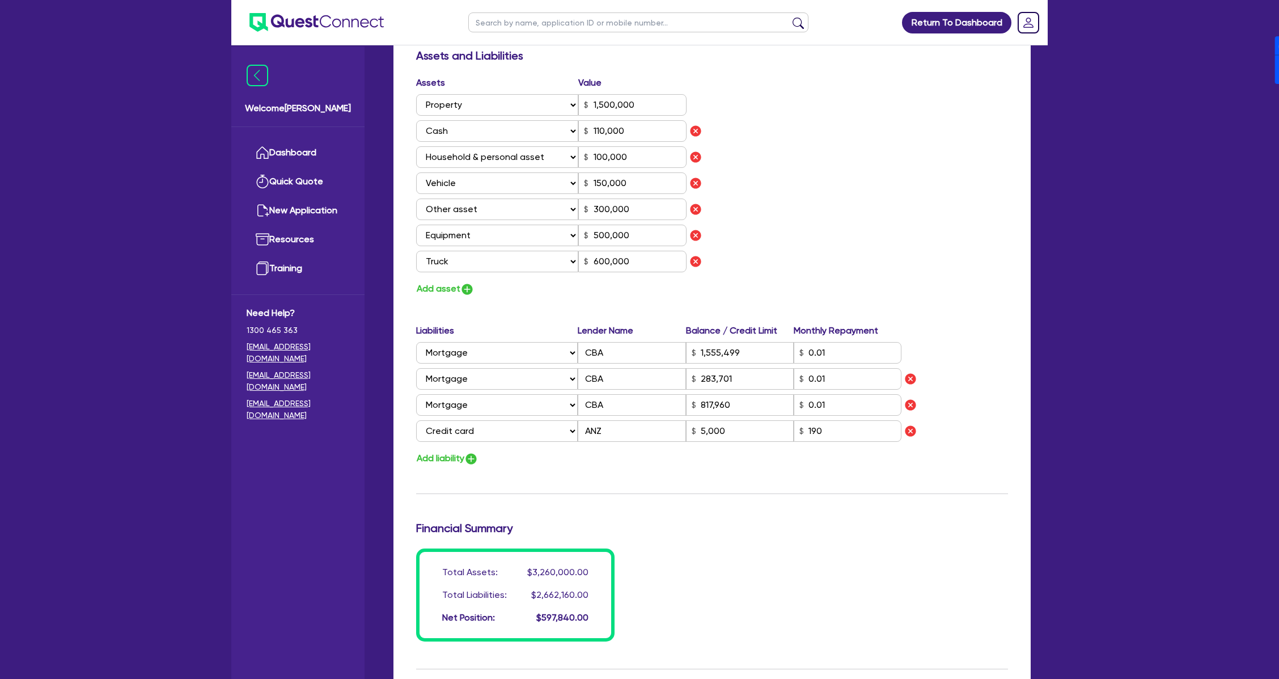
scroll to position [0, 0]
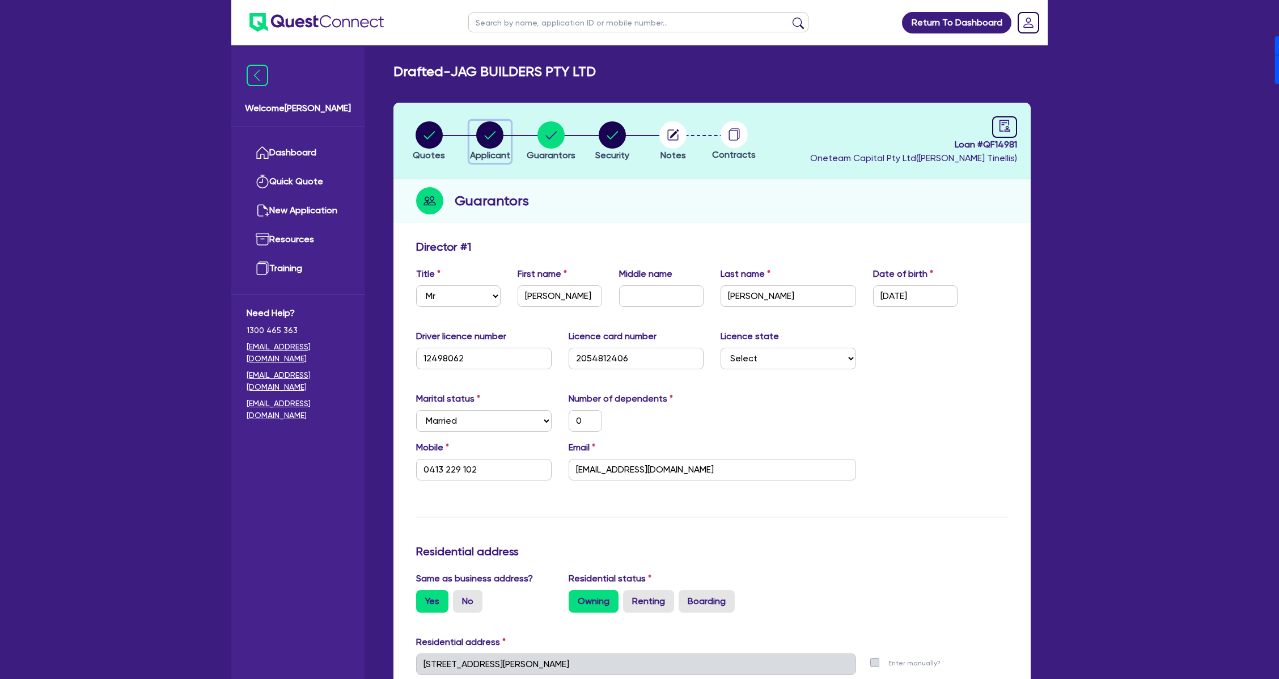
click at [402, 140] on circle "button" at bounding box center [489, 134] width 27 height 27
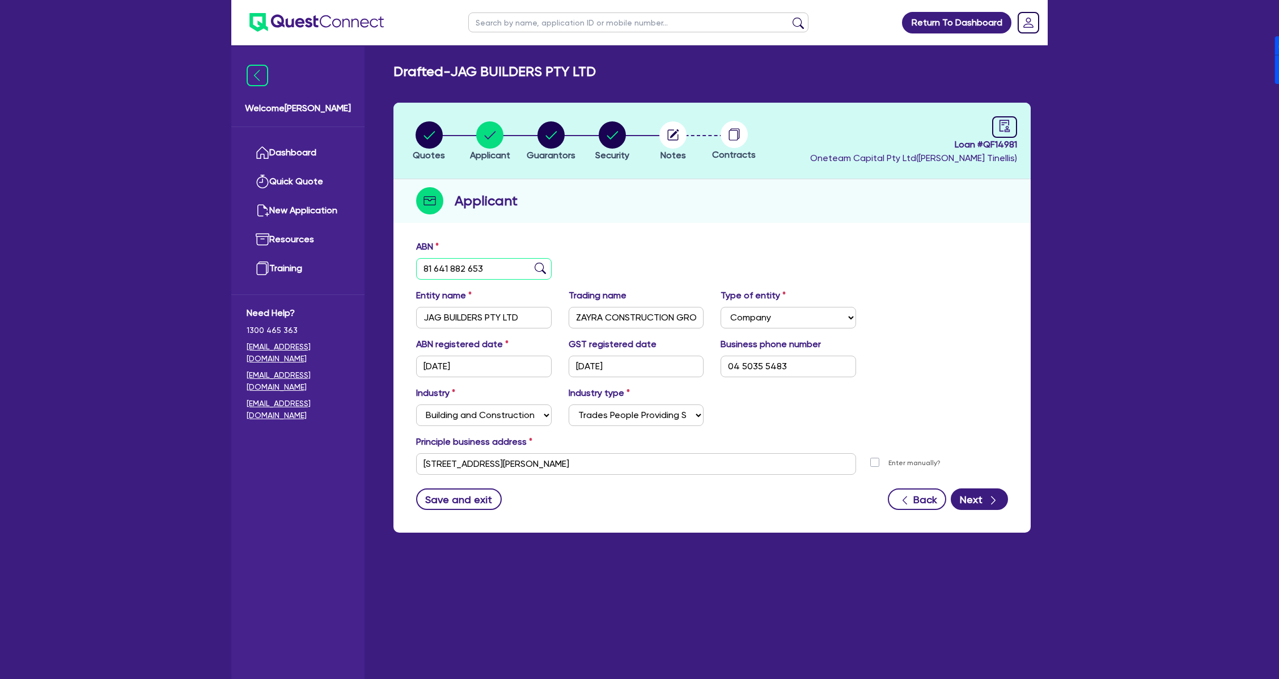
click at [402, 261] on input "81 641 882 653" at bounding box center [484, 269] width 136 height 22
